Goal: Task Accomplishment & Management: Manage account settings

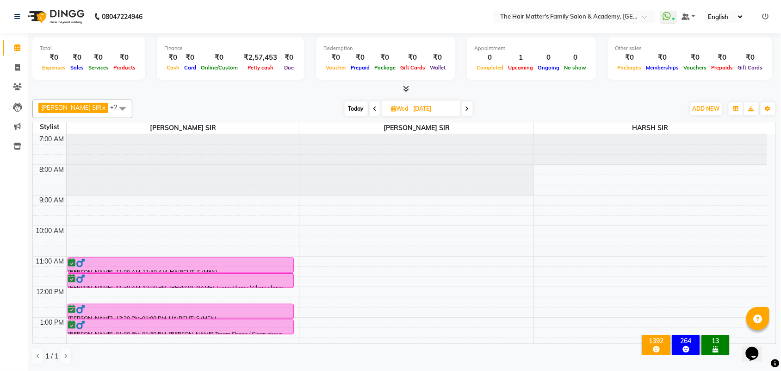
scroll to position [199, 0]
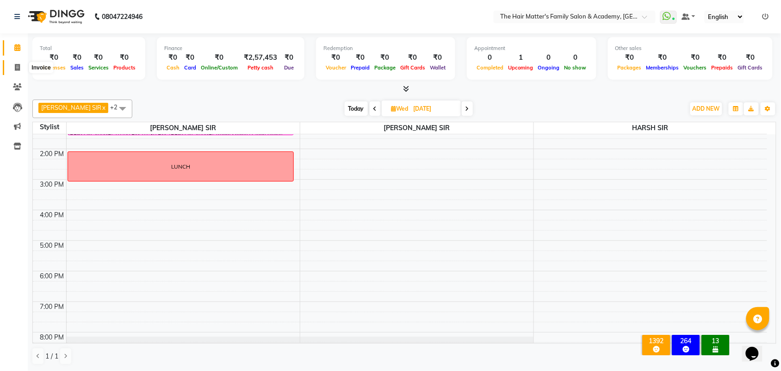
click at [15, 68] on icon at bounding box center [17, 67] width 5 height 7
select select "service"
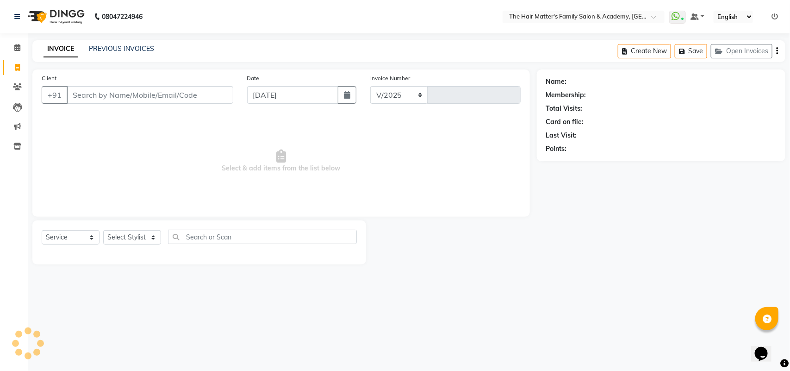
select select "5980"
type input "1658"
click at [86, 89] on input "Client" at bounding box center [150, 95] width 167 height 18
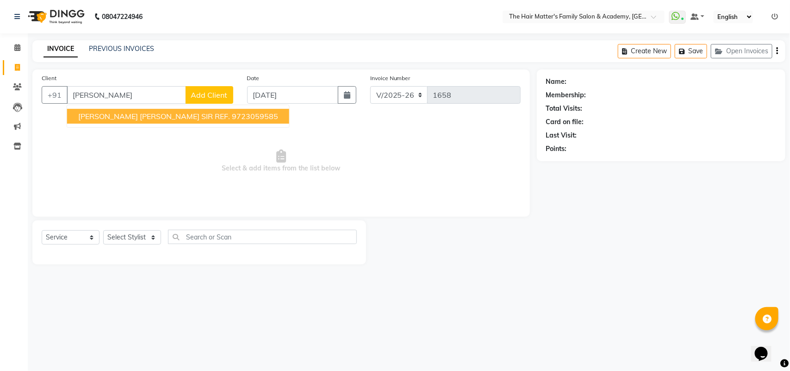
click at [125, 115] on span "[PERSON_NAME] [PERSON_NAME] SIR REF." at bounding box center [154, 115] width 152 height 9
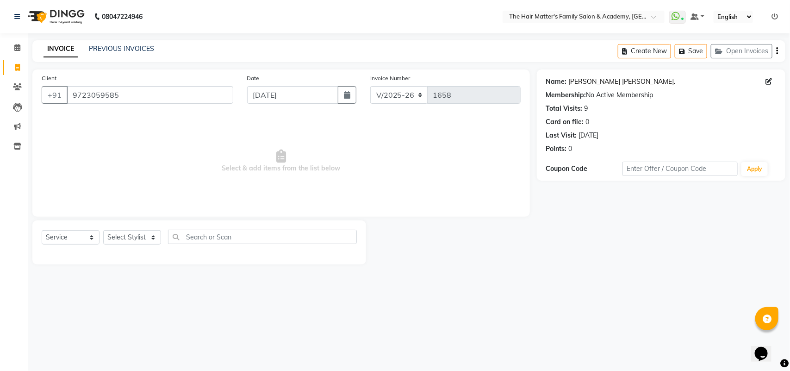
click at [592, 83] on link "[PERSON_NAME] [PERSON_NAME]." at bounding box center [621, 82] width 107 height 10
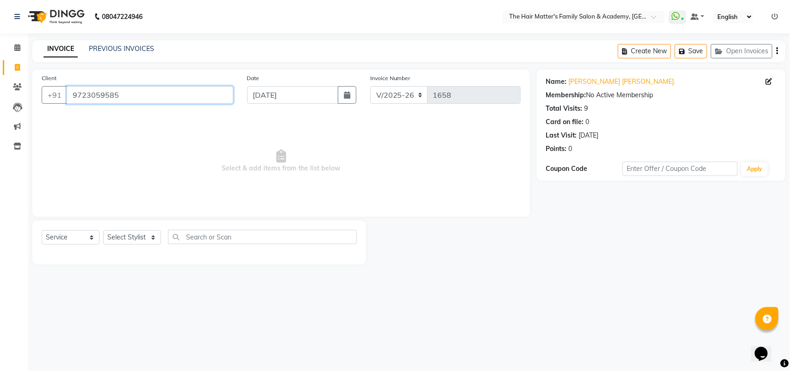
click at [145, 95] on input "9723059585" at bounding box center [150, 95] width 167 height 18
paste input "70465 38849"
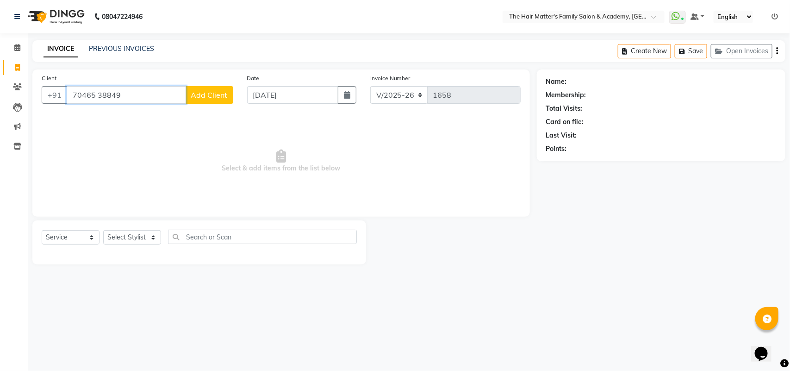
click at [98, 100] on input "70465 38849" at bounding box center [126, 95] width 119 height 18
type input "7046538849"
click at [128, 98] on input "7046538849" at bounding box center [126, 95] width 119 height 18
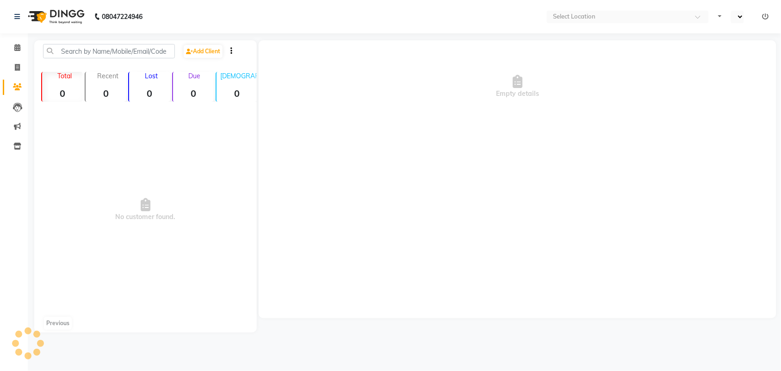
select select "en"
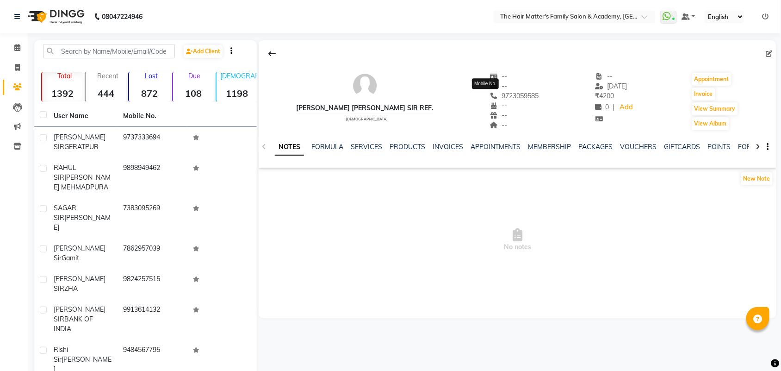
click at [503, 97] on span "9723059585" at bounding box center [514, 96] width 49 height 8
copy span "9723059585"
click at [498, 100] on div "9723059585" at bounding box center [514, 96] width 49 height 10
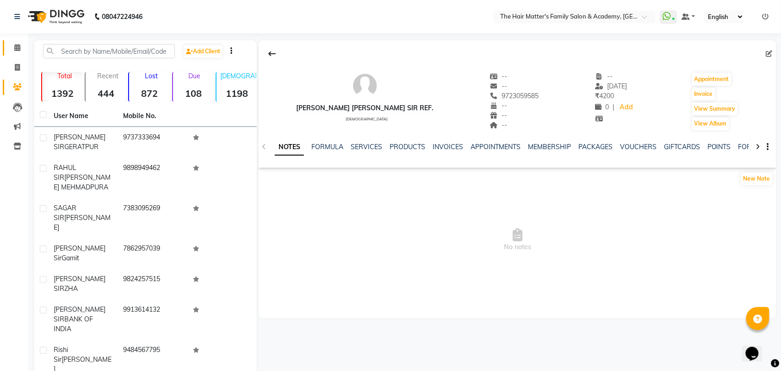
click at [6, 46] on link "Calendar" at bounding box center [14, 47] width 22 height 15
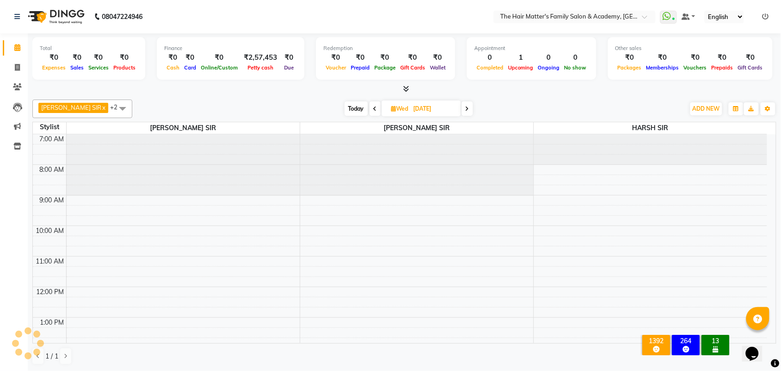
scroll to position [12, 0]
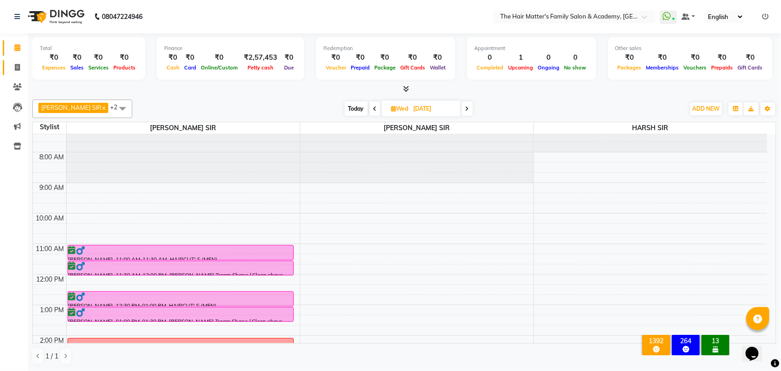
click at [12, 72] on span at bounding box center [17, 67] width 16 height 11
select select "service"
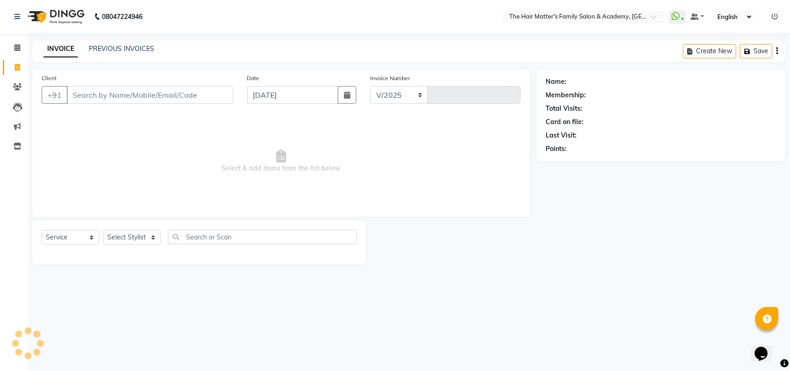
select select "5980"
type input "1658"
click at [162, 102] on input "Client" at bounding box center [150, 95] width 167 height 18
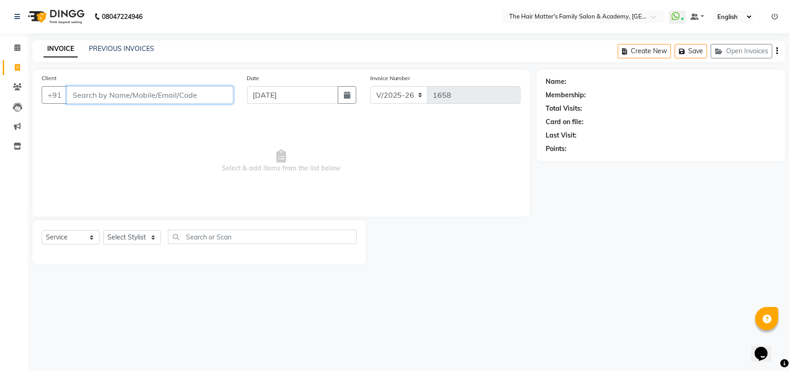
paste input "721 119 2020"
click at [104, 96] on input "721 119 2020" at bounding box center [126, 95] width 119 height 18
drag, startPoint x: 83, startPoint y: 95, endPoint x: 98, endPoint y: 96, distance: 14.3
click at [85, 95] on input "721 1192020" at bounding box center [126, 95] width 119 height 18
click at [116, 89] on input "7211192020" at bounding box center [126, 95] width 119 height 18
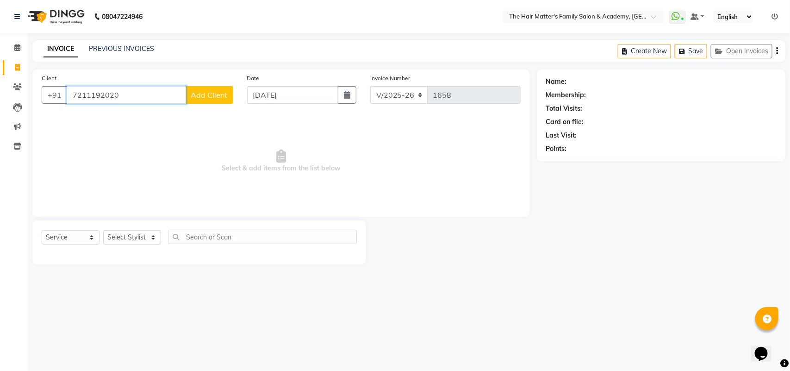
click at [116, 89] on input "7211192020" at bounding box center [126, 95] width 119 height 18
type input "="
click at [10, 50] on span at bounding box center [17, 48] width 16 height 11
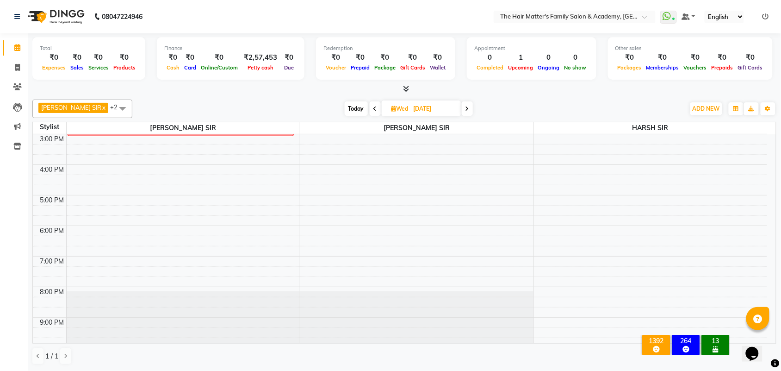
scroll to position [285, 0]
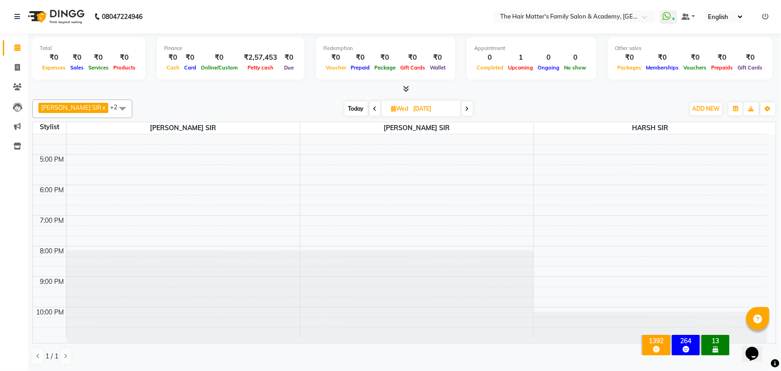
click at [345, 105] on span "Today" at bounding box center [356, 108] width 23 height 14
type input "[DATE]"
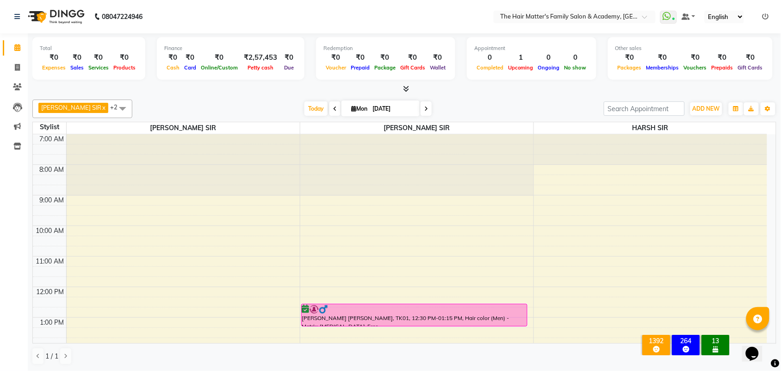
scroll to position [192, 0]
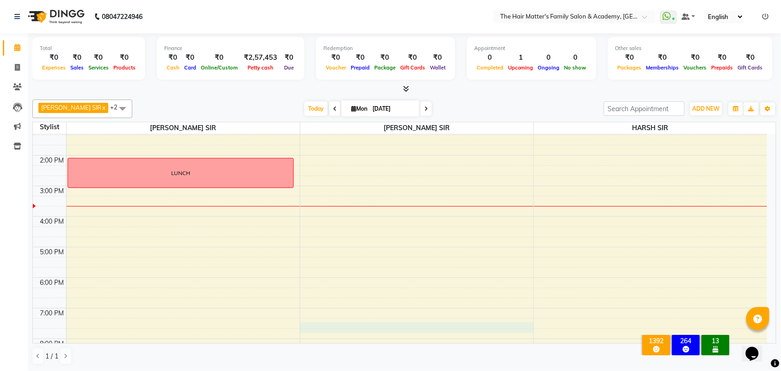
click at [306, 330] on div "7:00 AM 8:00 AM 9:00 AM 10:00 AM 11:00 AM 12:00 PM 1:00 PM 2:00 PM 3:00 PM 4:00…" at bounding box center [400, 186] width 734 height 488
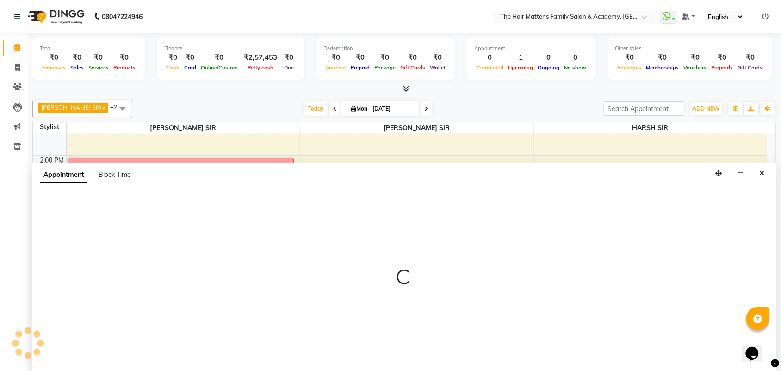
select select "43094"
select select "tentative"
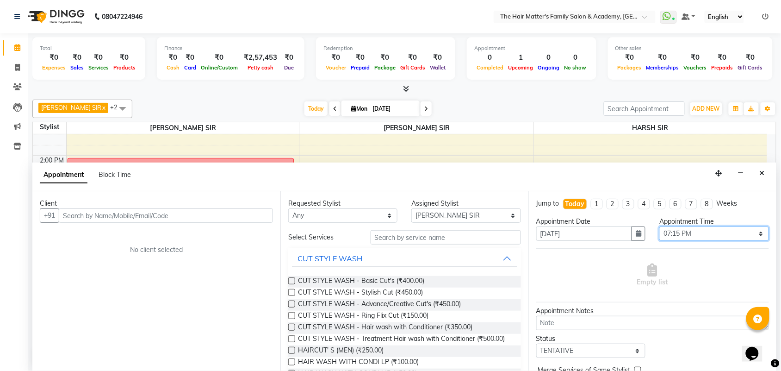
click at [687, 239] on select "Select 08:00 AM 08:15 AM 08:30 AM 08:45 AM 09:00 AM 09:15 AM 09:30 AM 09:45 AM …" at bounding box center [713, 233] width 109 height 14
select select "1170"
click at [659, 226] on select "Select 08:00 AM 08:15 AM 08:30 AM 08:45 AM 09:00 AM 09:15 AM 09:30 AM 09:45 AM …" at bounding box center [713, 233] width 109 height 14
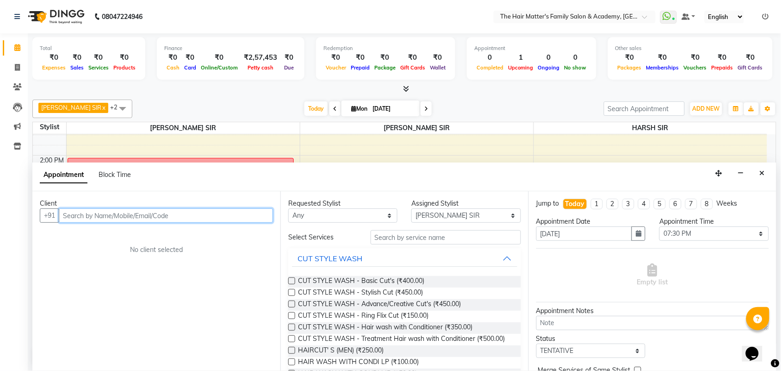
click at [190, 219] on input "text" at bounding box center [166, 215] width 214 height 14
click at [193, 220] on input "text" at bounding box center [166, 215] width 214 height 14
click at [165, 217] on input "text" at bounding box center [166, 215] width 214 height 14
click at [165, 218] on input "text" at bounding box center [166, 215] width 214 height 14
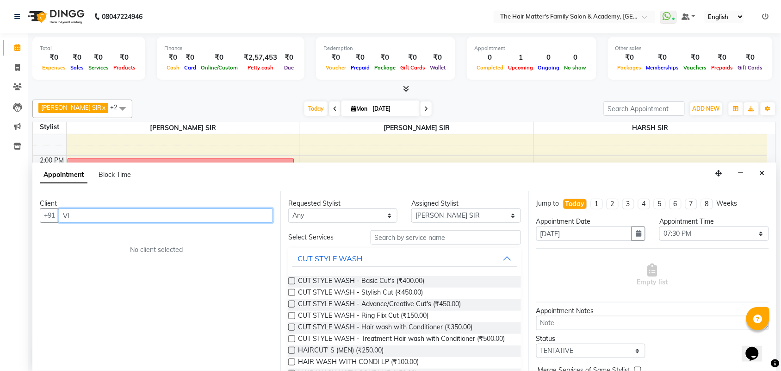
type input "V"
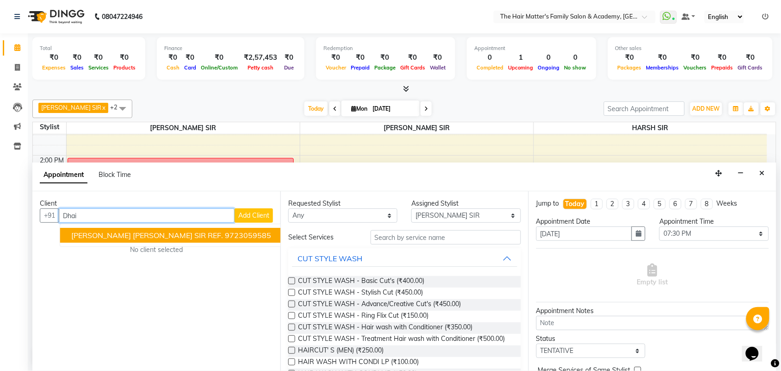
click at [164, 228] on button "DHAIRYA SIR SANJAY SIR REF. 9723059585" at bounding box center [171, 235] width 222 height 15
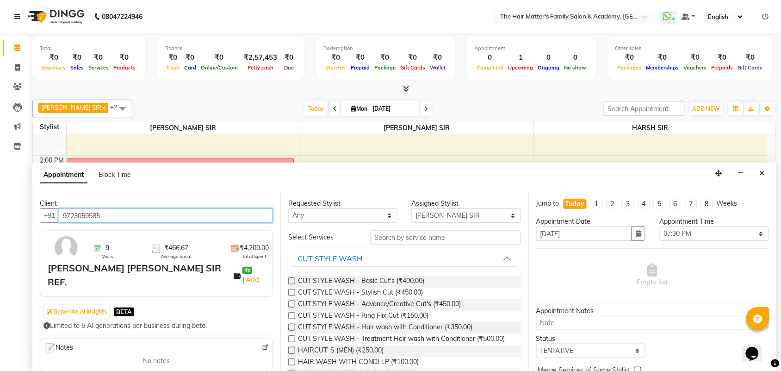
type input "9723059585"
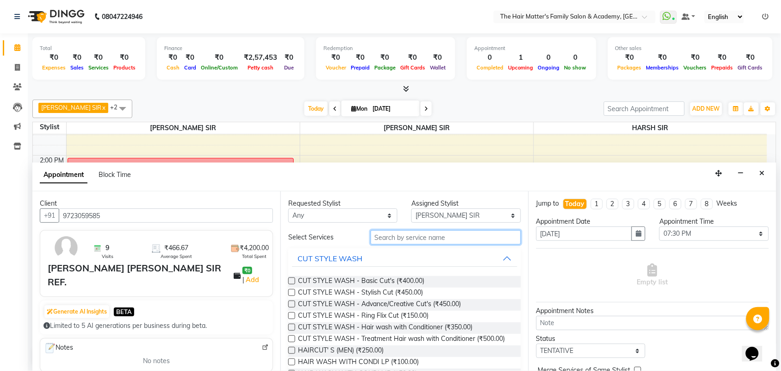
click at [383, 234] on input "text" at bounding box center [446, 237] width 150 height 14
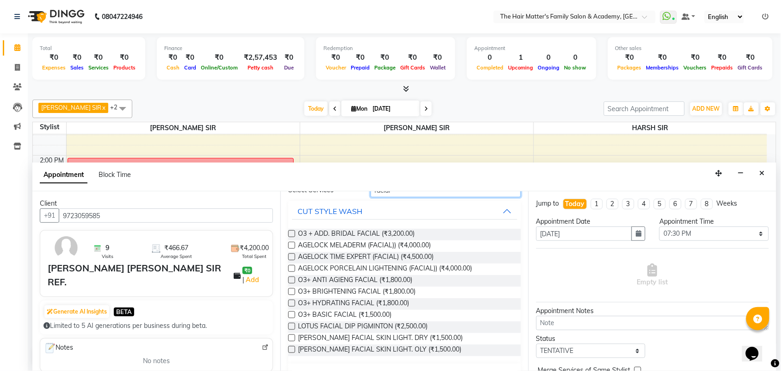
scroll to position [52, 0]
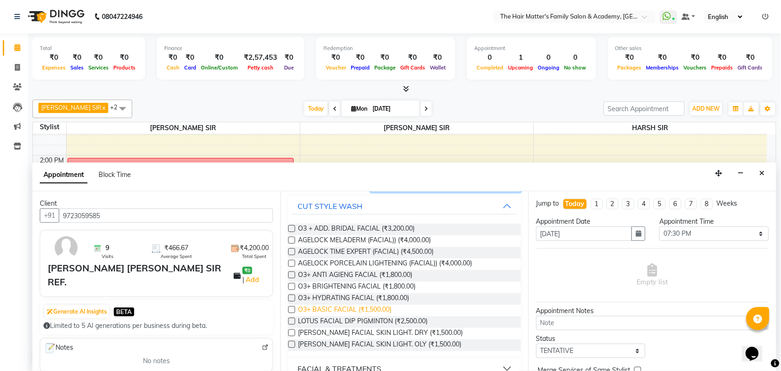
type input "facial"
click at [347, 310] on span "O3+ BASIC FACIAL (₹1,500.00)" at bounding box center [344, 310] width 93 height 12
checkbox input "false"
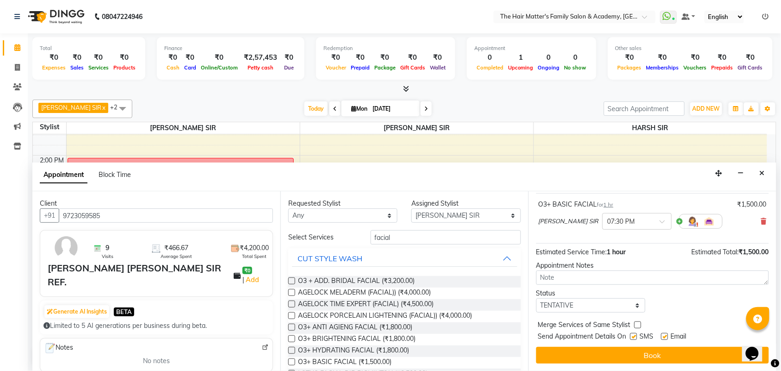
scroll to position [0, 0]
click at [405, 241] on input "facial" at bounding box center [446, 237] width 150 height 14
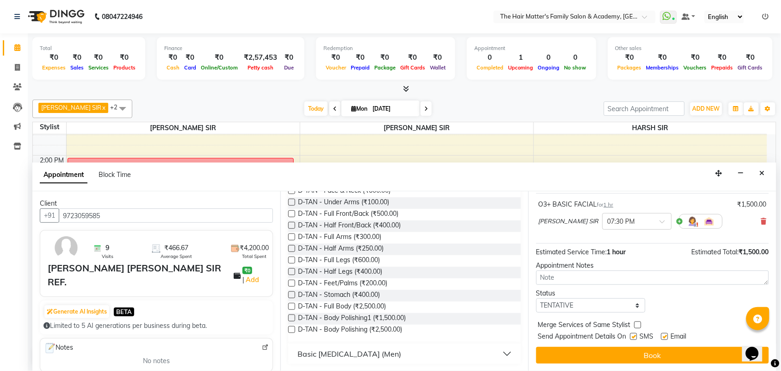
scroll to position [0, 0]
type input "d-tan"
click at [347, 350] on div "Basic Skin Care (Men)" at bounding box center [349, 353] width 104 height 11
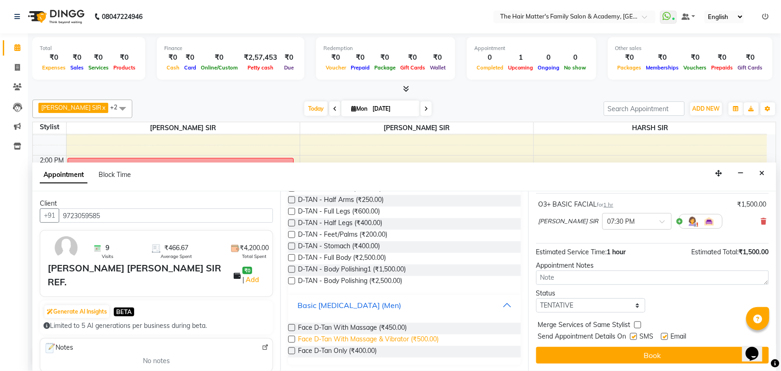
scroll to position [151, 0]
click at [378, 338] on span "Face D-Tan With Massage & Vibrator (₹500.00)" at bounding box center [368, 339] width 141 height 12
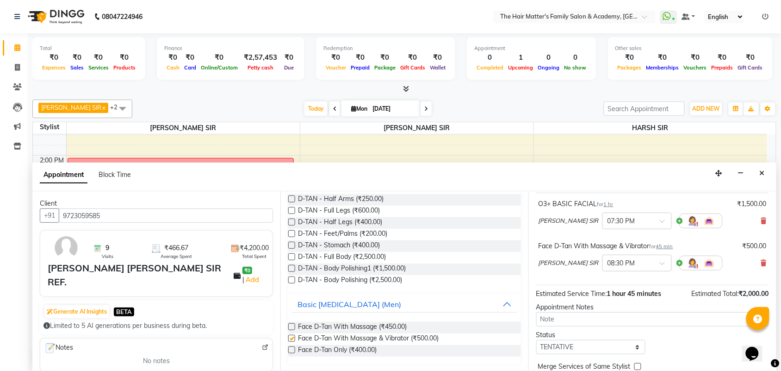
checkbox input "false"
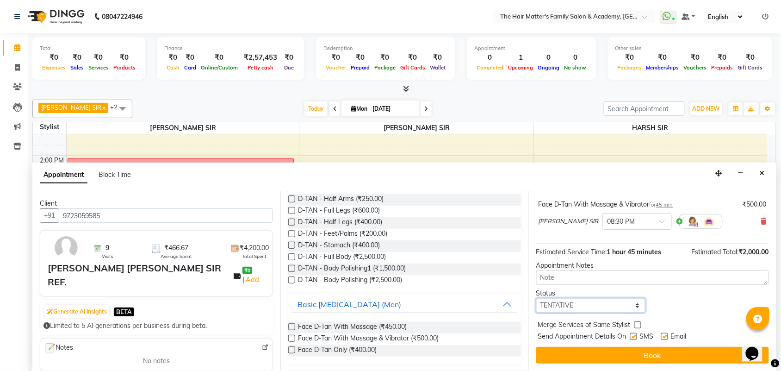
drag, startPoint x: 574, startPoint y: 304, endPoint x: 578, endPoint y: 313, distance: 9.9
click at [574, 304] on select "Select TENTATIVE CONFIRM CHECK-IN UPCOMING" at bounding box center [590, 305] width 109 height 14
select select "confirm booking"
click at [536, 298] on select "Select TENTATIVE CONFIRM CHECK-IN UPCOMING" at bounding box center [590, 305] width 109 height 14
drag, startPoint x: 595, startPoint y: 347, endPoint x: 542, endPoint y: 303, distance: 68.9
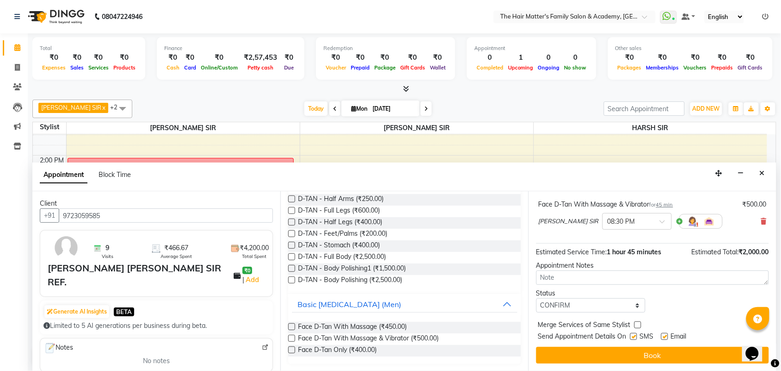
click at [595, 347] on button "Book" at bounding box center [652, 354] width 233 height 17
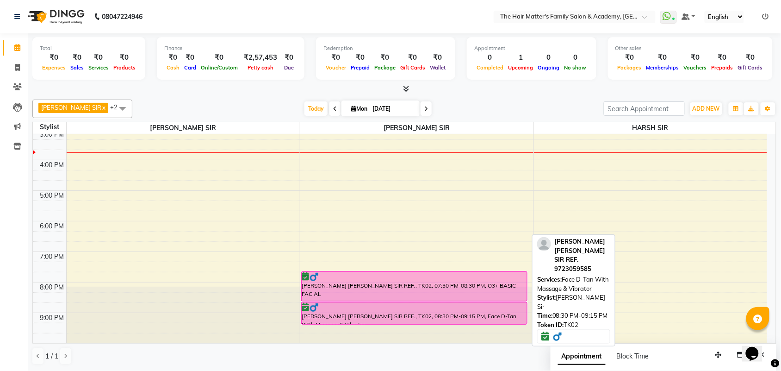
scroll to position [285, 0]
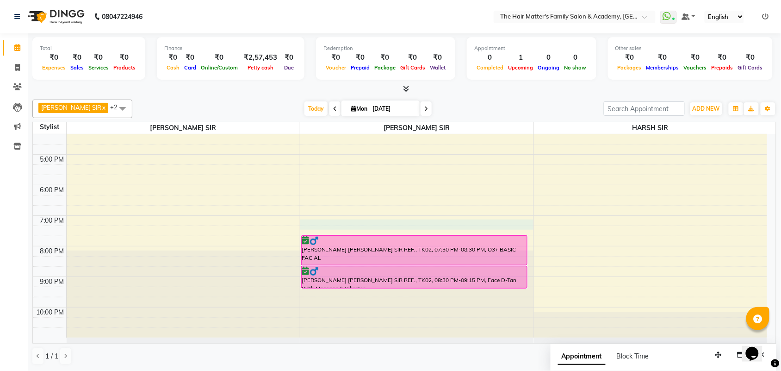
click at [318, 220] on div "7:00 AM 8:00 AM 9:00 AM 10:00 AM 11:00 AM 12:00 PM 1:00 PM 2:00 PM 3:00 PM 4:00…" at bounding box center [400, 93] width 734 height 488
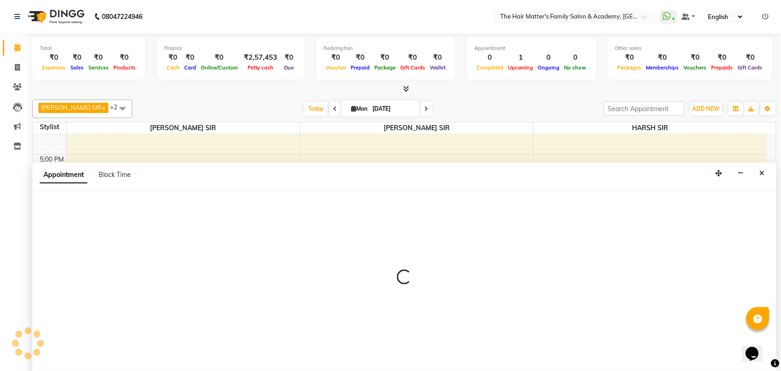
scroll to position [0, 0]
select select "43094"
select select "1140"
select select "tentative"
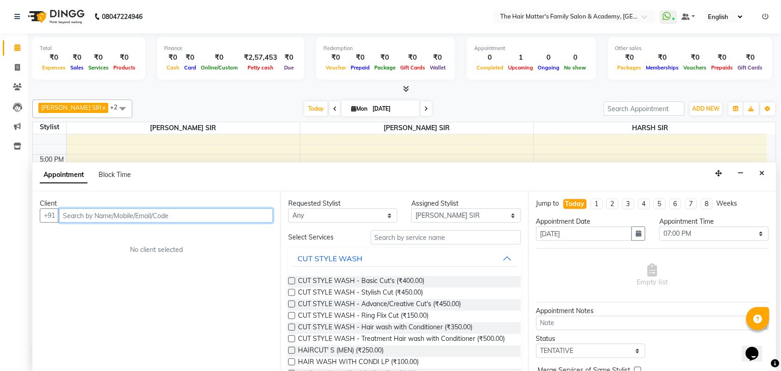
click at [229, 211] on input "text" at bounding box center [166, 215] width 214 height 14
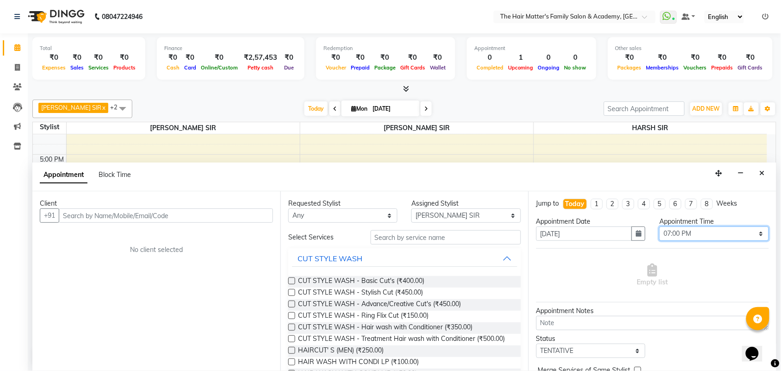
click at [670, 235] on select "Select 08:00 AM 08:15 AM 08:30 AM 08:45 AM 09:00 AM 09:15 AM 09:30 AM 09:45 AM …" at bounding box center [713, 233] width 109 height 14
click at [671, 235] on select "Select 08:00 AM 08:15 AM 08:30 AM 08:45 AM 09:00 AM 09:15 AM 09:30 AM 09:45 AM …" at bounding box center [713, 233] width 109 height 14
click at [674, 235] on select "Select 08:00 AM 08:15 AM 08:30 AM 08:45 AM 09:00 AM 09:15 AM 09:30 AM 09:45 AM …" at bounding box center [713, 233] width 109 height 14
click at [759, 176] on button "Close" at bounding box center [761, 173] width 13 height 14
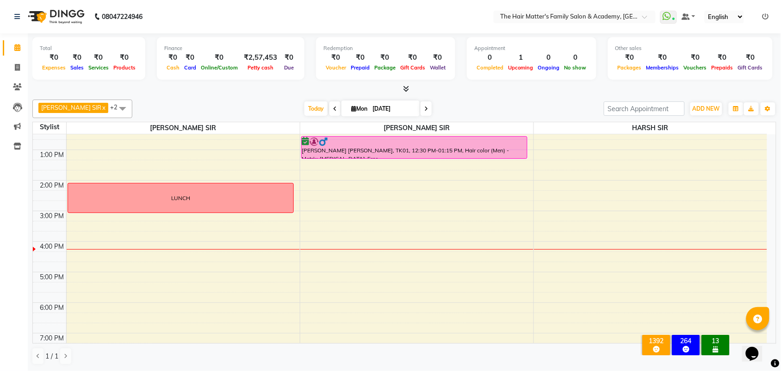
scroll to position [192, 0]
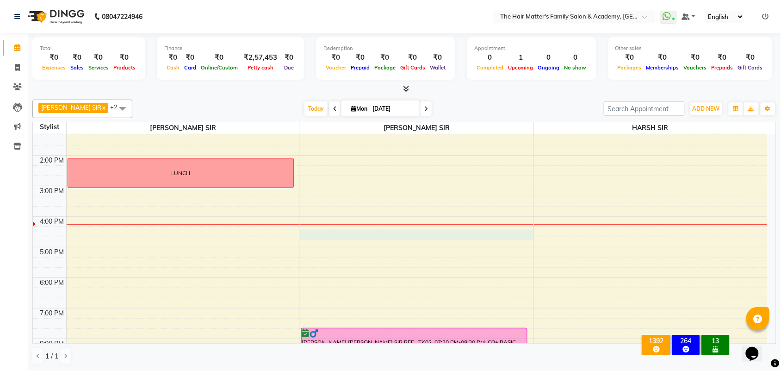
click at [308, 237] on div "7:00 AM 8:00 AM 9:00 AM 10:00 AM 11:00 AM 12:00 PM 1:00 PM 2:00 PM 3:00 PM 4:00…" at bounding box center [400, 186] width 734 height 488
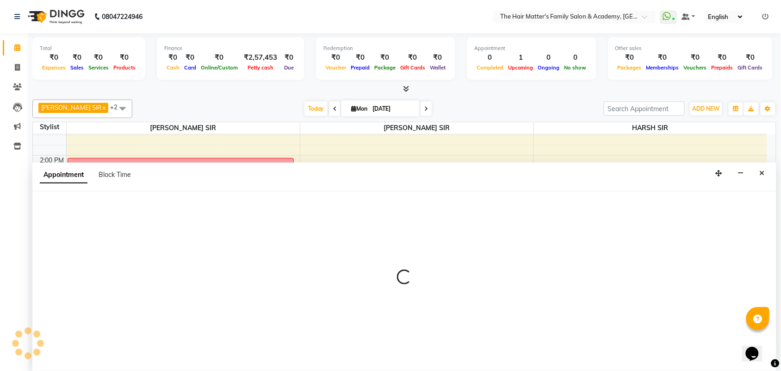
scroll to position [0, 0]
select select "43094"
select select "975"
select select "tentative"
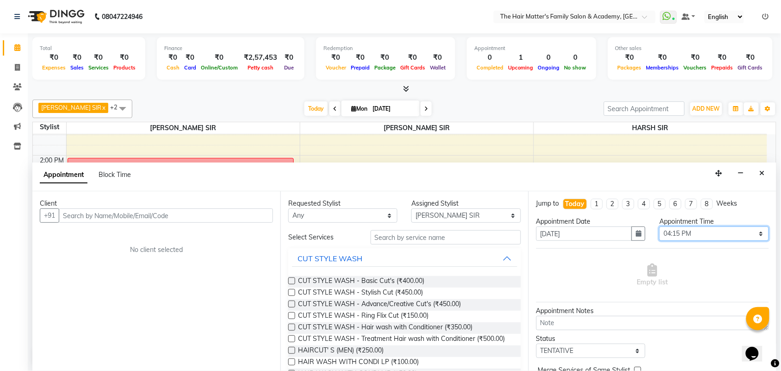
click at [690, 234] on select "Select 08:00 AM 08:15 AM 08:30 AM 08:45 AM 09:00 AM 09:15 AM 09:30 AM 09:45 AM …" at bounding box center [713, 233] width 109 height 14
select select "990"
click at [659, 226] on select "Select 08:00 AM 08:15 AM 08:30 AM 08:45 AM 09:00 AM 09:15 AM 09:30 AM 09:45 AM …" at bounding box center [713, 233] width 109 height 14
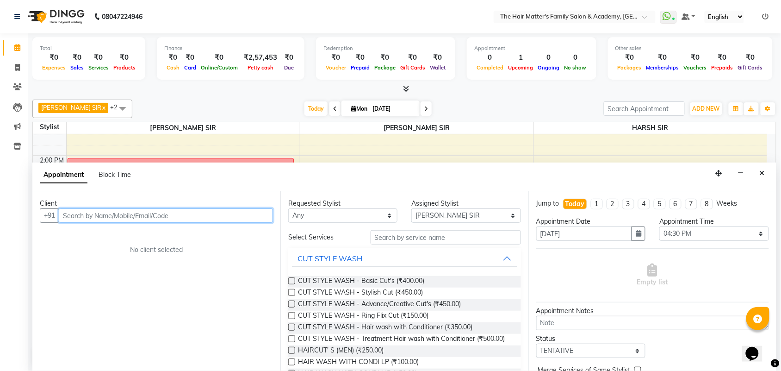
click at [153, 219] on input "text" at bounding box center [166, 215] width 214 height 14
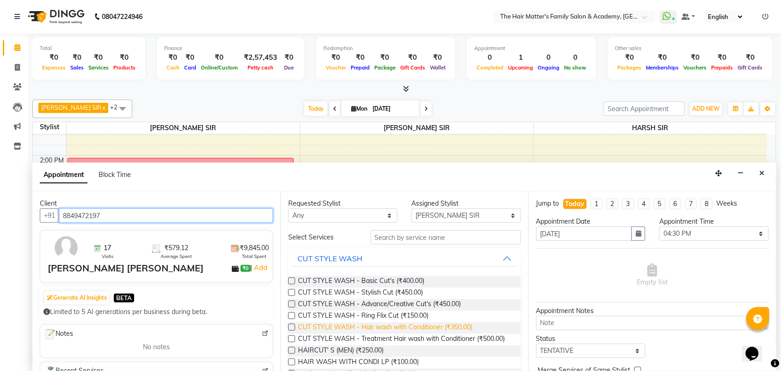
type input "8849472197"
click at [408, 329] on span "CUT STYLE WASH - Hair wash with Conditioner (₹350.00)" at bounding box center [385, 328] width 174 height 12
checkbox input "false"
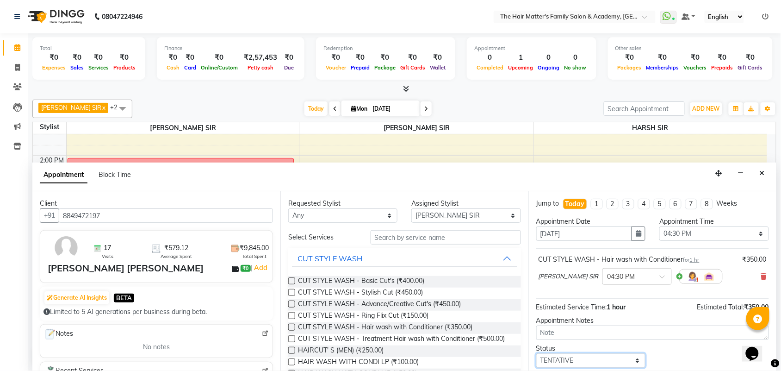
drag, startPoint x: 567, startPoint y: 364, endPoint x: 569, endPoint y: 354, distance: 10.0
click at [567, 364] on select "Select TENTATIVE CONFIRM CHECK-IN UPCOMING" at bounding box center [590, 360] width 109 height 14
select select "confirm booking"
click at [536, 353] on select "Select TENTATIVE CONFIRM CHECK-IN UPCOMING" at bounding box center [590, 360] width 109 height 14
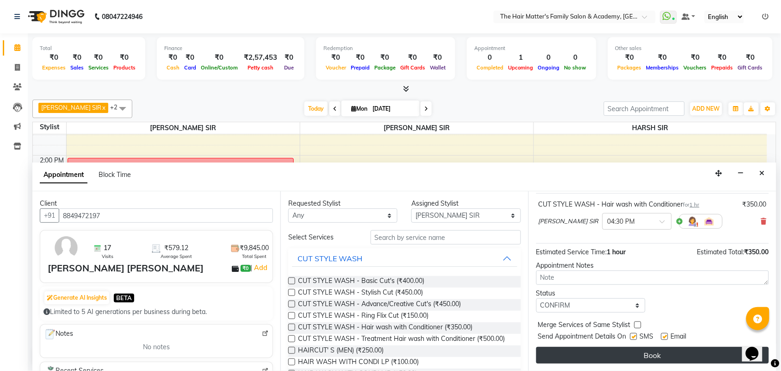
click at [583, 351] on button "Book" at bounding box center [652, 354] width 233 height 17
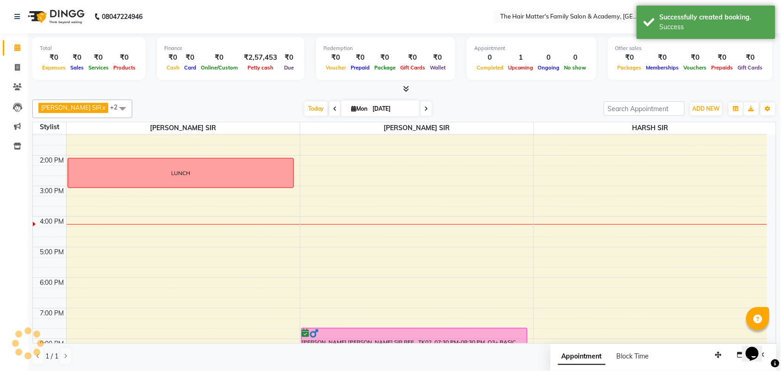
scroll to position [0, 0]
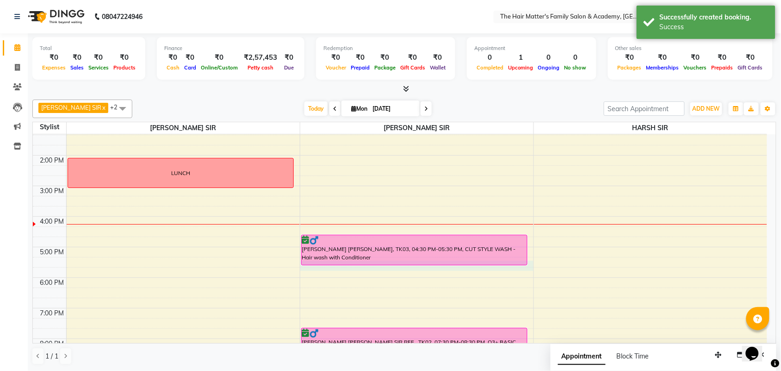
click at [369, 266] on div "7:00 AM 8:00 AM 9:00 AM 10:00 AM 11:00 AM 12:00 PM 1:00 PM 2:00 PM 3:00 PM 4:00…" at bounding box center [400, 186] width 734 height 488
select select "43094"
select select "1035"
select select "tentative"
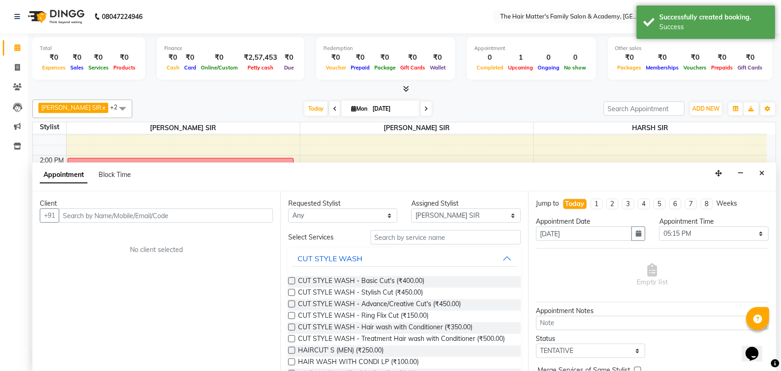
scroll to position [0, 0]
click at [136, 220] on input "text" at bounding box center [166, 215] width 214 height 14
drag, startPoint x: 762, startPoint y: 167, endPoint x: 738, endPoint y: 172, distance: 24.9
click at [762, 168] on button "Close" at bounding box center [761, 173] width 13 height 14
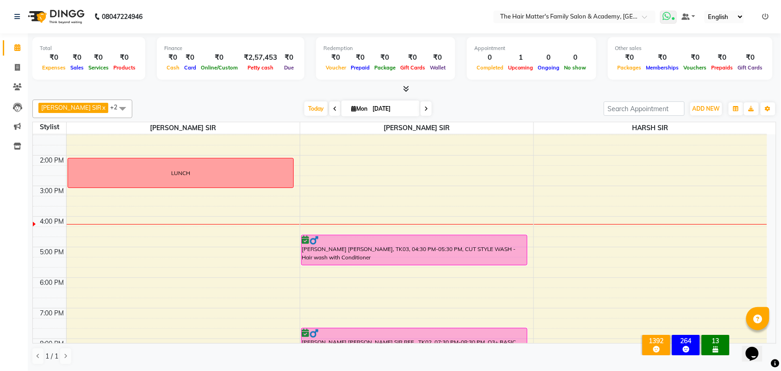
click at [671, 21] on span at bounding box center [668, 17] width 17 height 13
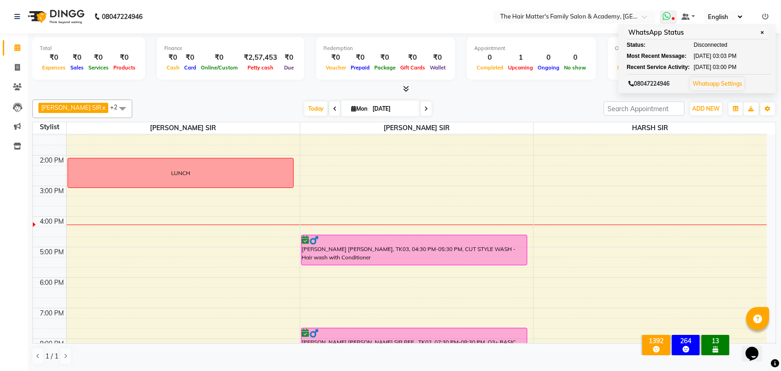
click at [667, 26] on div "WhatsApp Status ✕" at bounding box center [697, 32] width 141 height 13
click at [666, 19] on icon at bounding box center [666, 16] width 8 height 9
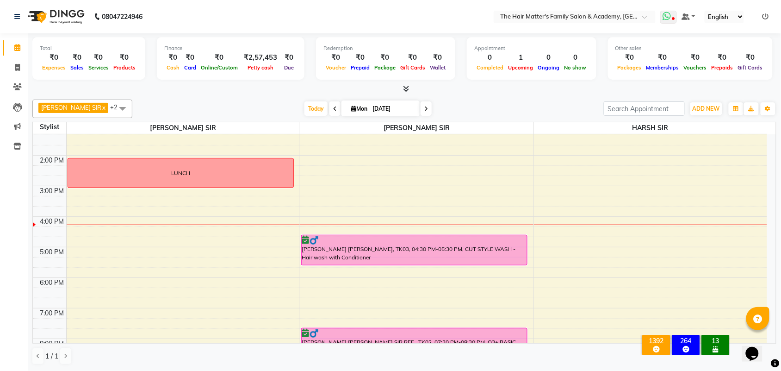
click at [668, 12] on icon at bounding box center [666, 16] width 8 height 9
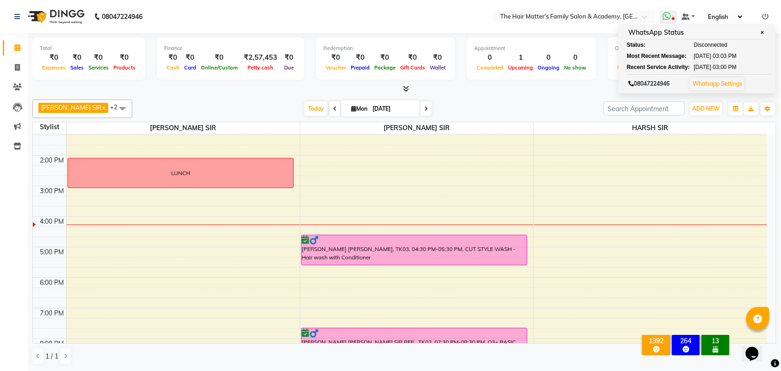
click at [665, 21] on span at bounding box center [668, 17] width 17 height 13
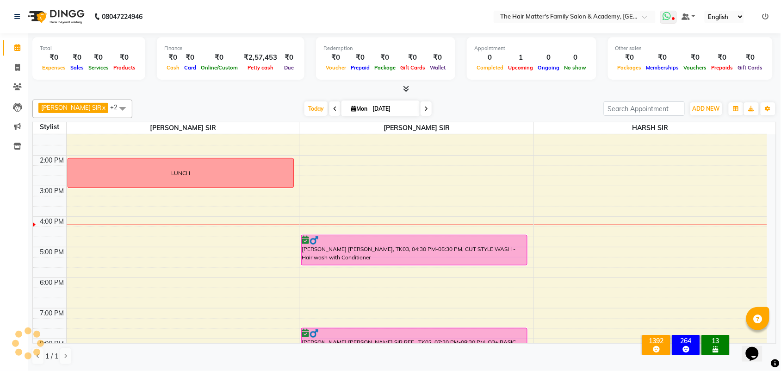
click at [667, 19] on icon at bounding box center [666, 16] width 8 height 9
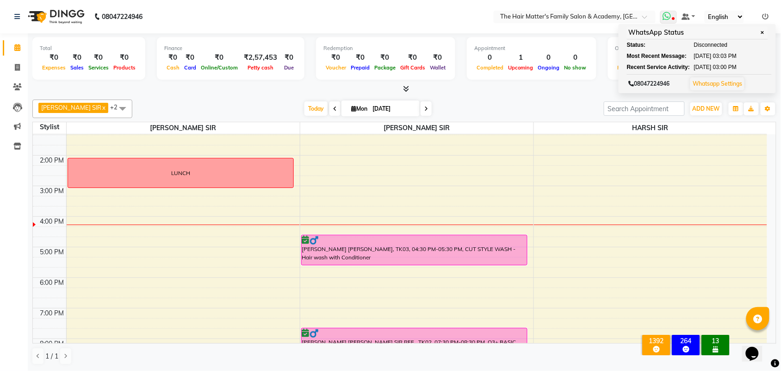
click at [667, 18] on icon at bounding box center [666, 16] width 8 height 9
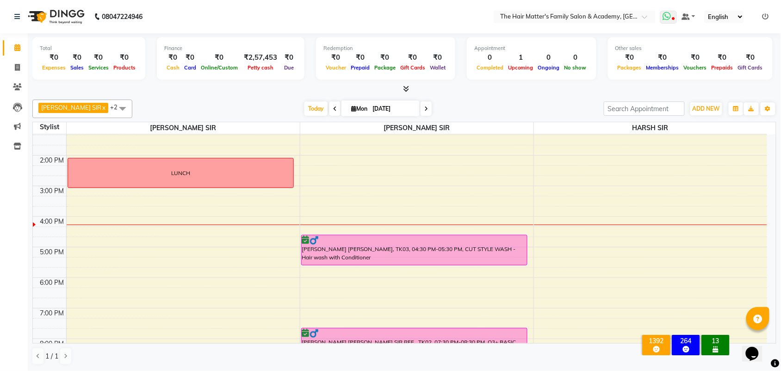
click at [667, 18] on icon at bounding box center [666, 16] width 8 height 9
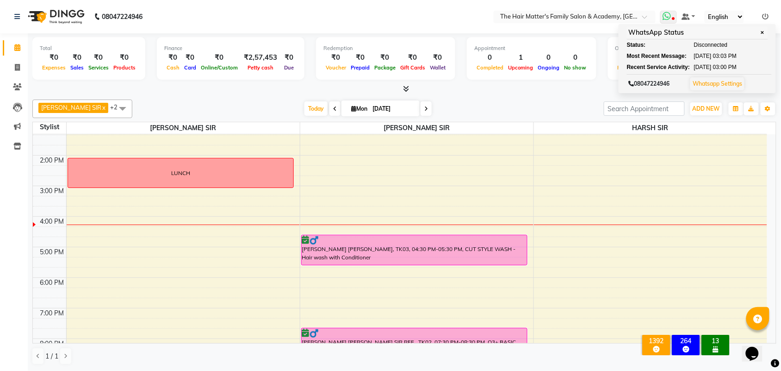
click at [667, 18] on icon at bounding box center [666, 16] width 8 height 9
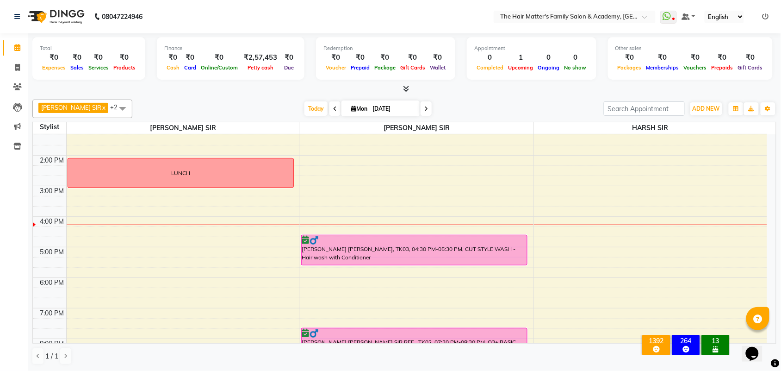
click at [764, 19] on li at bounding box center [765, 17] width 6 height 10
click at [763, 16] on icon at bounding box center [765, 16] width 6 height 6
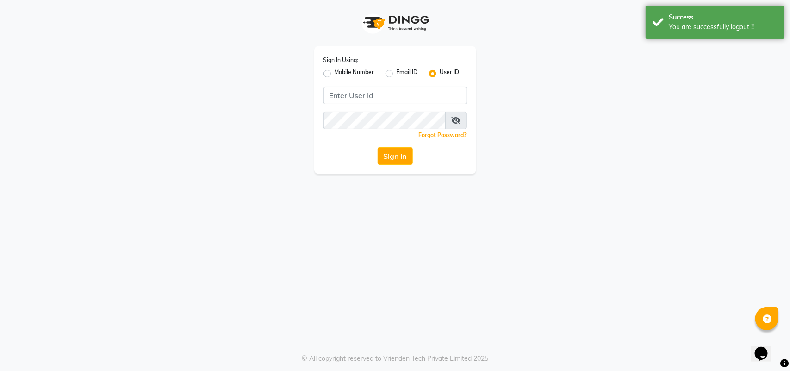
click at [320, 74] on div "Sign In Using: Mobile Number Email ID User ID Remember me Forgot Password? Sign…" at bounding box center [395, 110] width 162 height 128
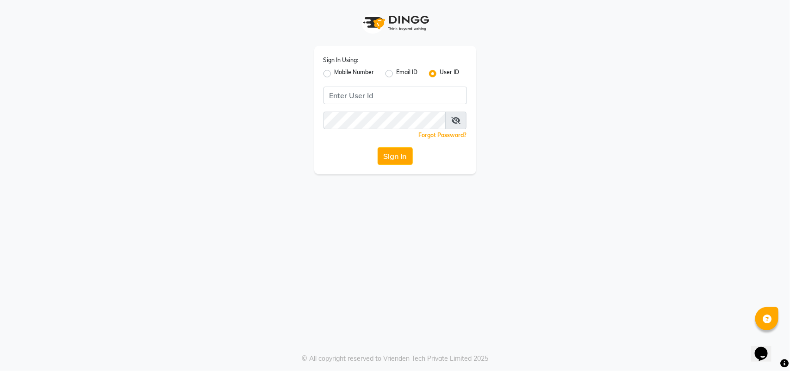
click at [334, 70] on label "Mobile Number" at bounding box center [354, 73] width 40 height 11
click at [334, 70] on input "Mobile Number" at bounding box center [337, 71] width 6 height 6
radio input "true"
radio input "false"
click at [388, 93] on input "Username" at bounding box center [410, 95] width 112 height 18
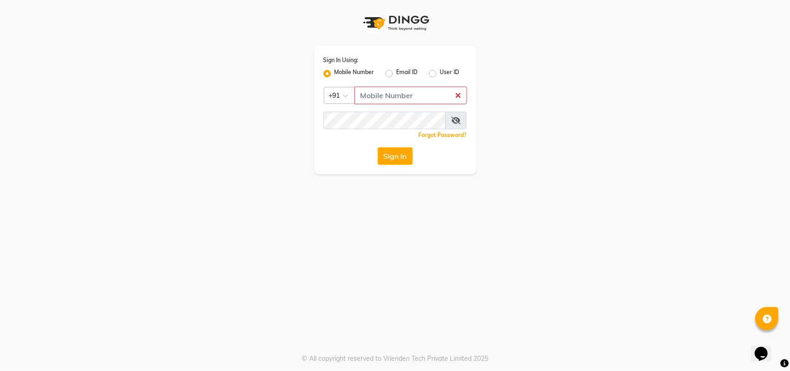
click at [370, 107] on div "Sign In Using: Mobile Number Email ID User ID Country Code × +91 Remember me Fo…" at bounding box center [395, 110] width 162 height 128
click at [379, 98] on input "Username" at bounding box center [410, 95] width 112 height 18
paste input "9375861026"
type input "9375861026"
click at [463, 114] on span at bounding box center [455, 120] width 21 height 18
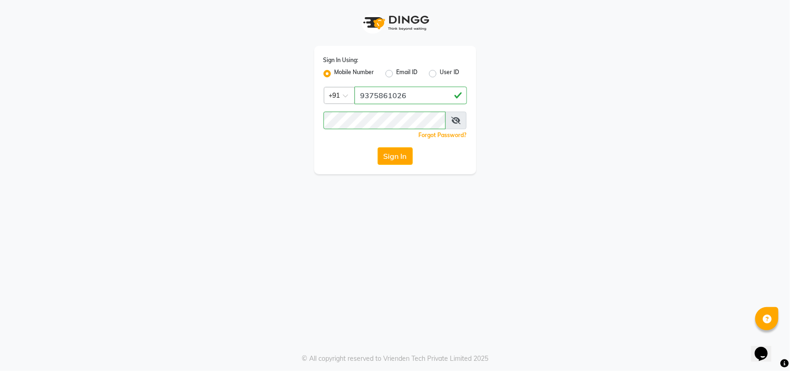
click at [458, 115] on span at bounding box center [455, 120] width 21 height 18
click at [452, 117] on icon at bounding box center [455, 120] width 9 height 7
click at [452, 117] on icon at bounding box center [456, 120] width 8 height 7
click at [383, 161] on button "Sign In" at bounding box center [394, 156] width 35 height 18
